Goal: Find specific page/section: Find specific page/section

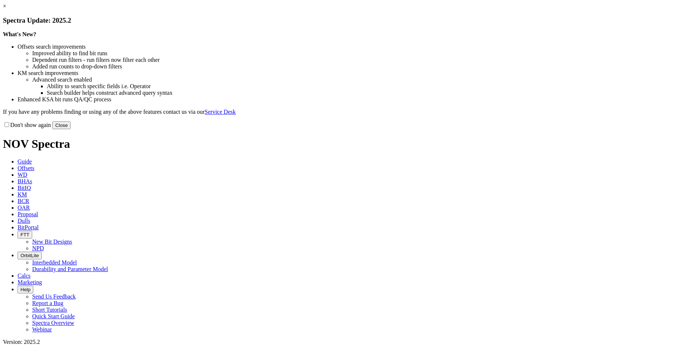
click at [6, 9] on link "×" at bounding box center [4, 6] width 3 height 6
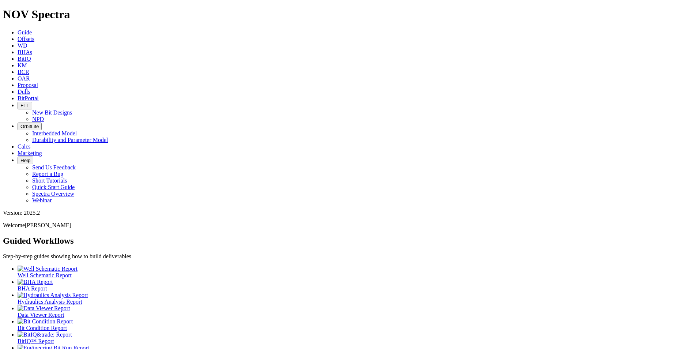
click at [30, 88] on span "Dulls" at bounding box center [24, 91] width 13 height 6
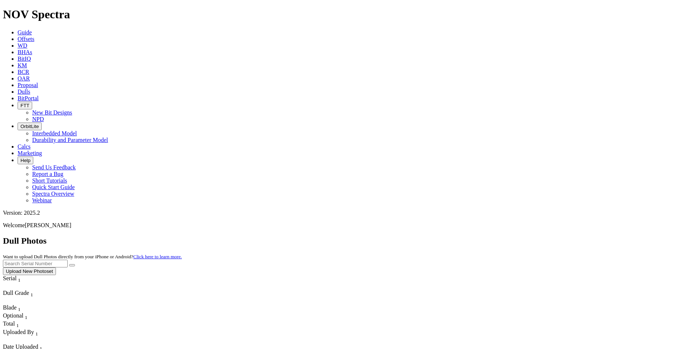
click at [68, 222] on input "text" at bounding box center [35, 264] width 65 height 8
type input "f319580"
click at [72, 222] on icon "submit" at bounding box center [72, 265] width 0 height 0
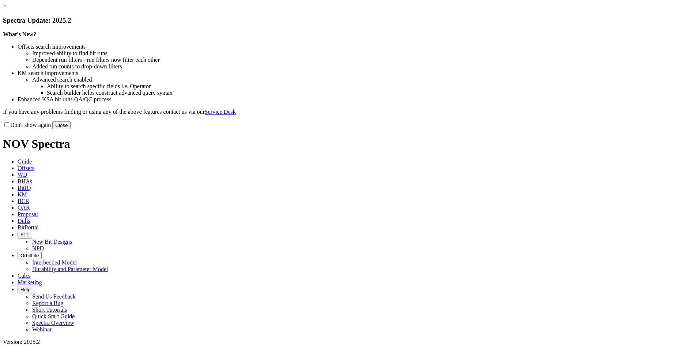
click at [71, 129] on button "Close" at bounding box center [61, 125] width 18 height 8
